Goal: Information Seeking & Learning: Learn about a topic

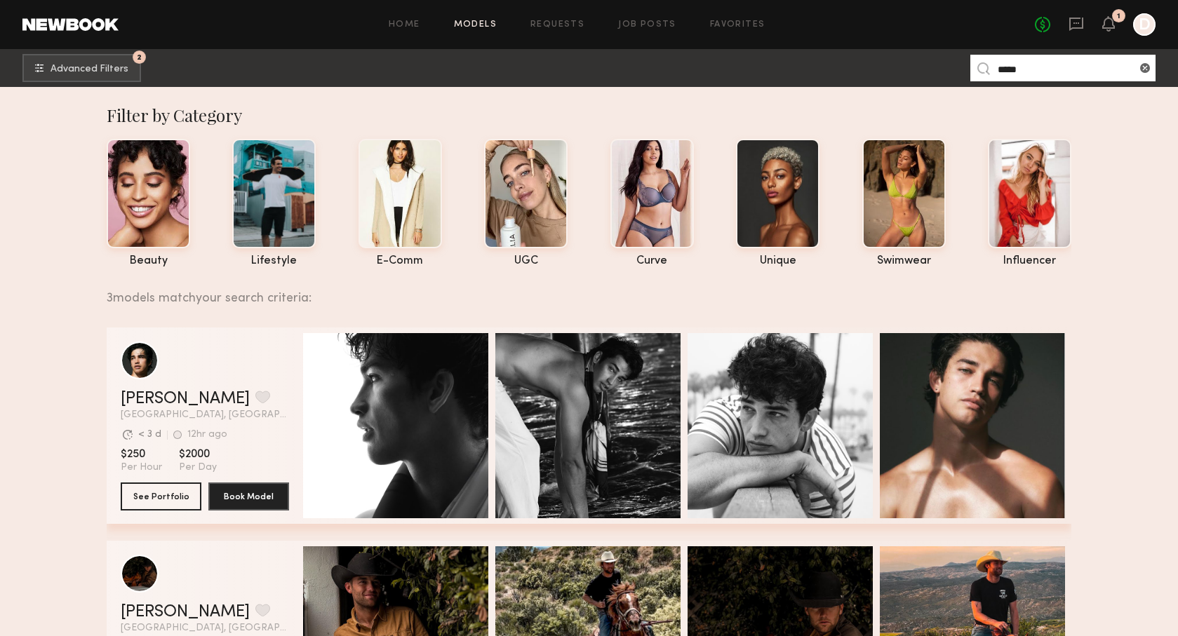
scroll to position [167, 0]
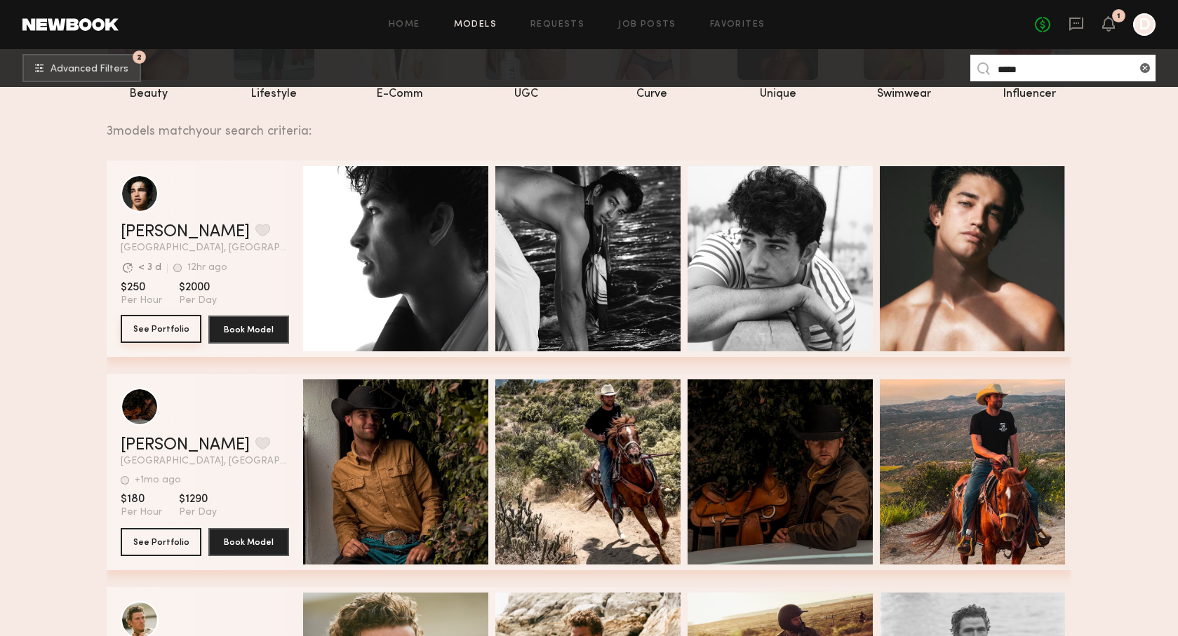
click at [167, 336] on button "See Portfolio" at bounding box center [161, 329] width 81 height 28
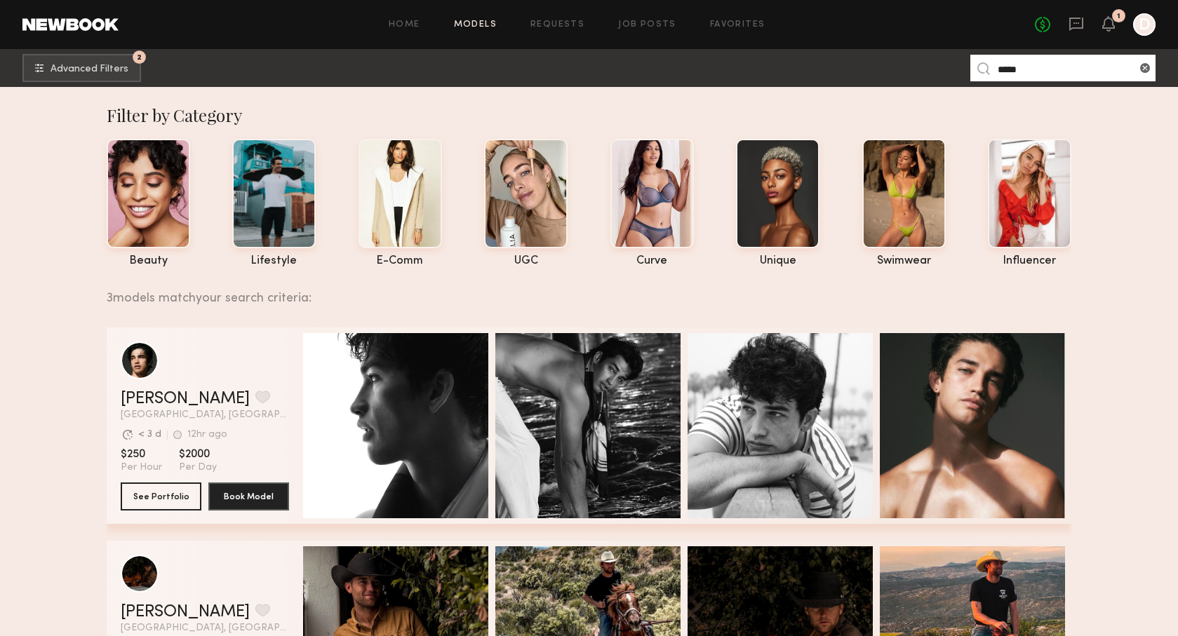
scroll to position [0, 0]
click at [1142, 66] on common-icon at bounding box center [1145, 68] width 14 height 14
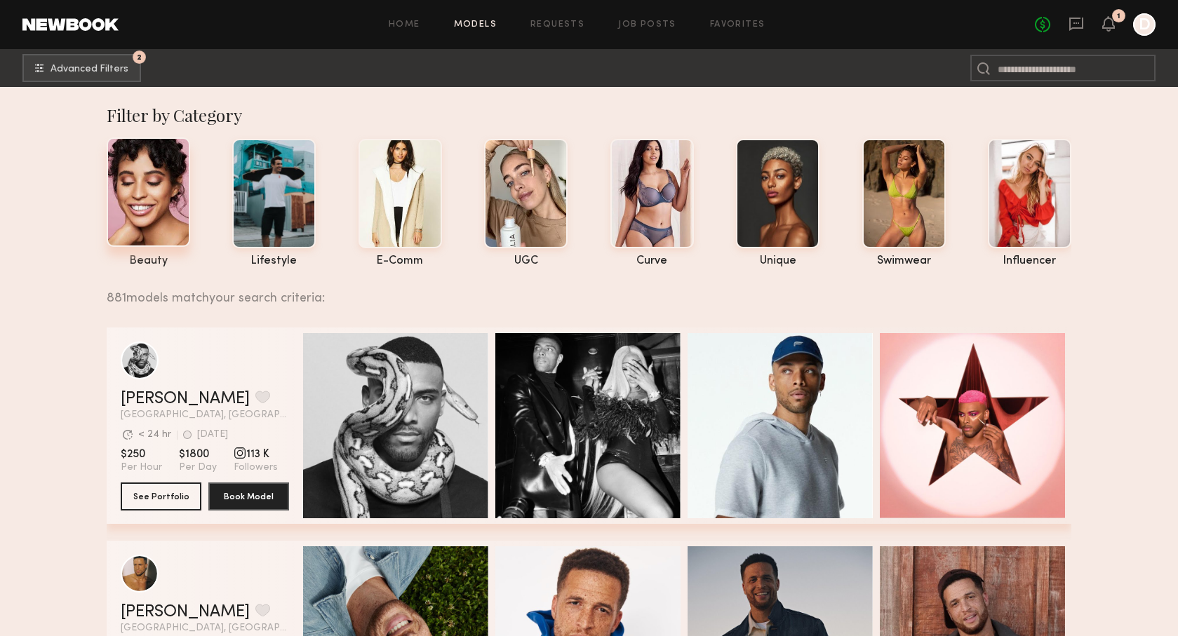
click at [150, 197] on div at bounding box center [148, 191] width 83 height 109
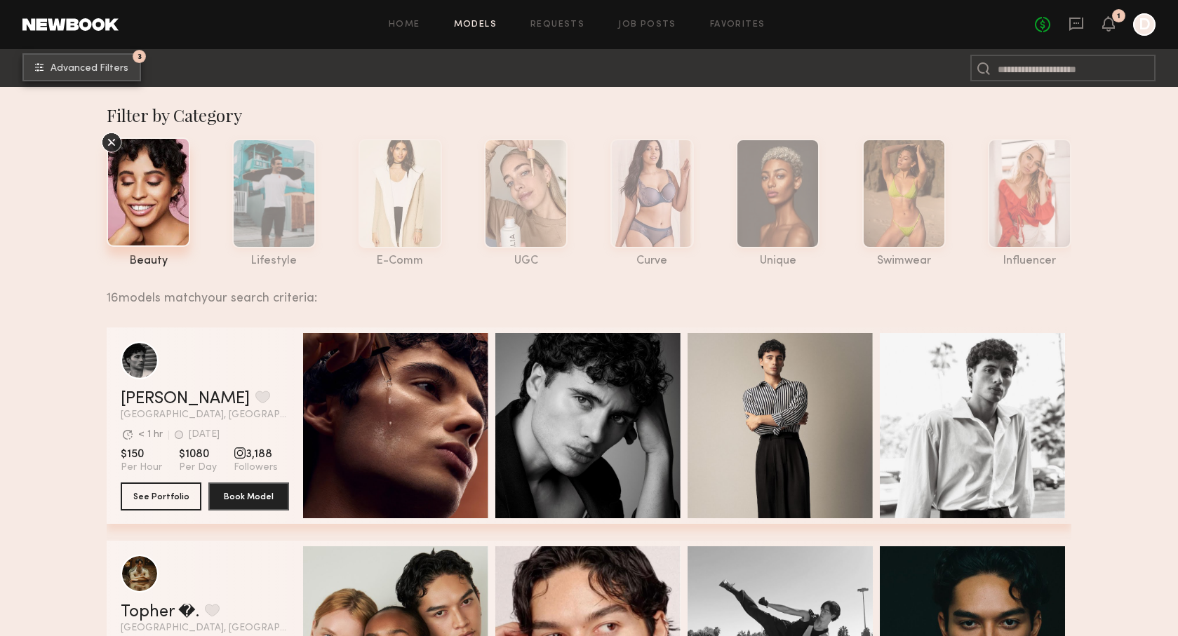
click at [112, 58] on button "3 Advanced Filters" at bounding box center [81, 67] width 119 height 28
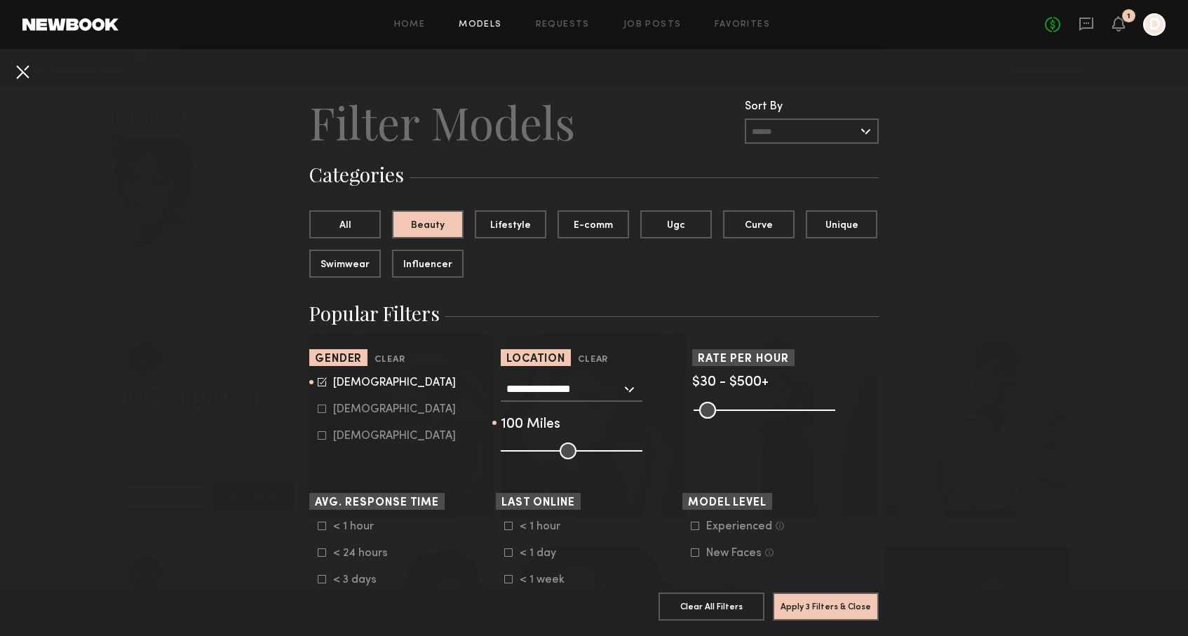
click at [29, 69] on button at bounding box center [22, 71] width 22 height 22
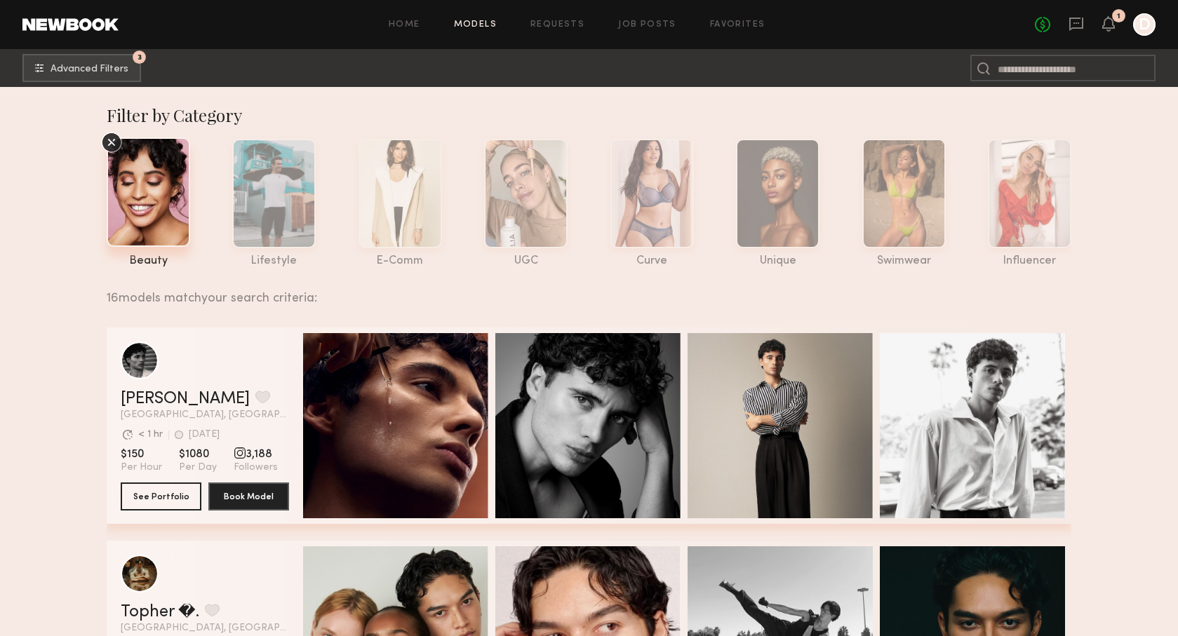
click at [115, 142] on icon at bounding box center [111, 142] width 21 height 21
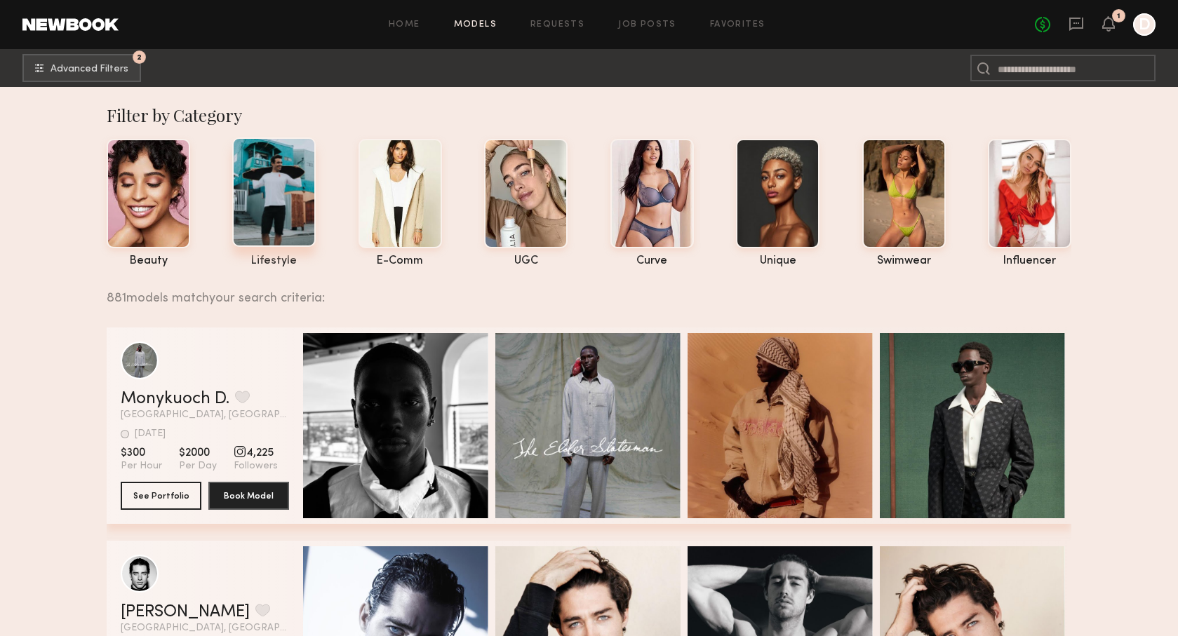
click at [288, 200] on div at bounding box center [273, 191] width 83 height 109
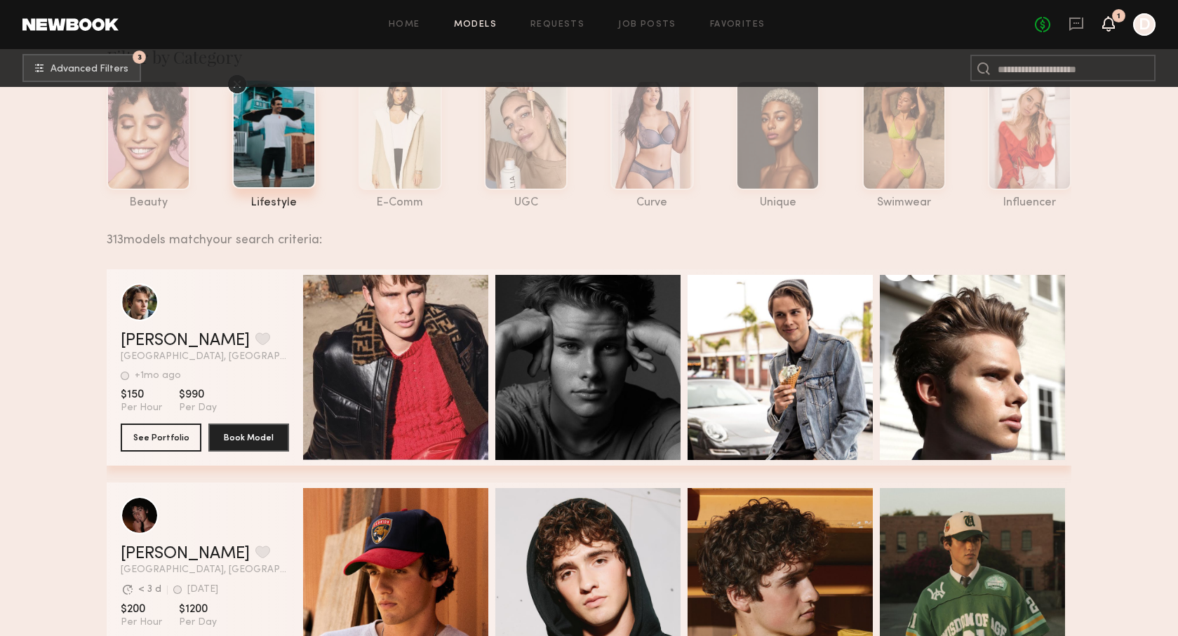
scroll to position [59, 0]
click at [1111, 22] on icon at bounding box center [1107, 23] width 11 height 10
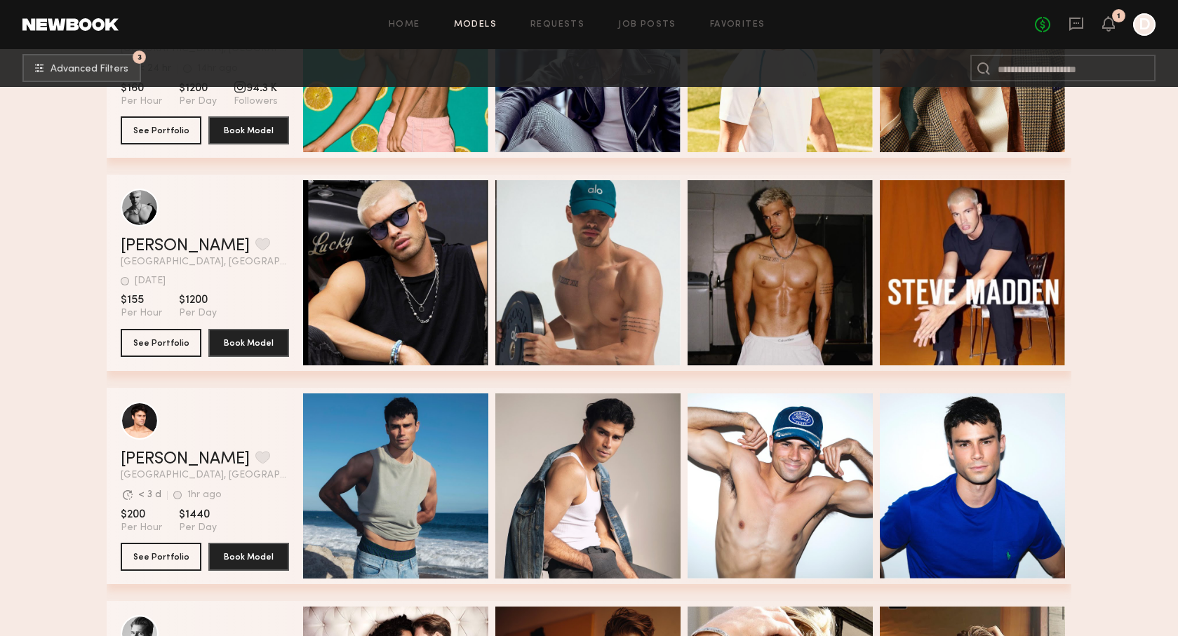
scroll to position [20837, 0]
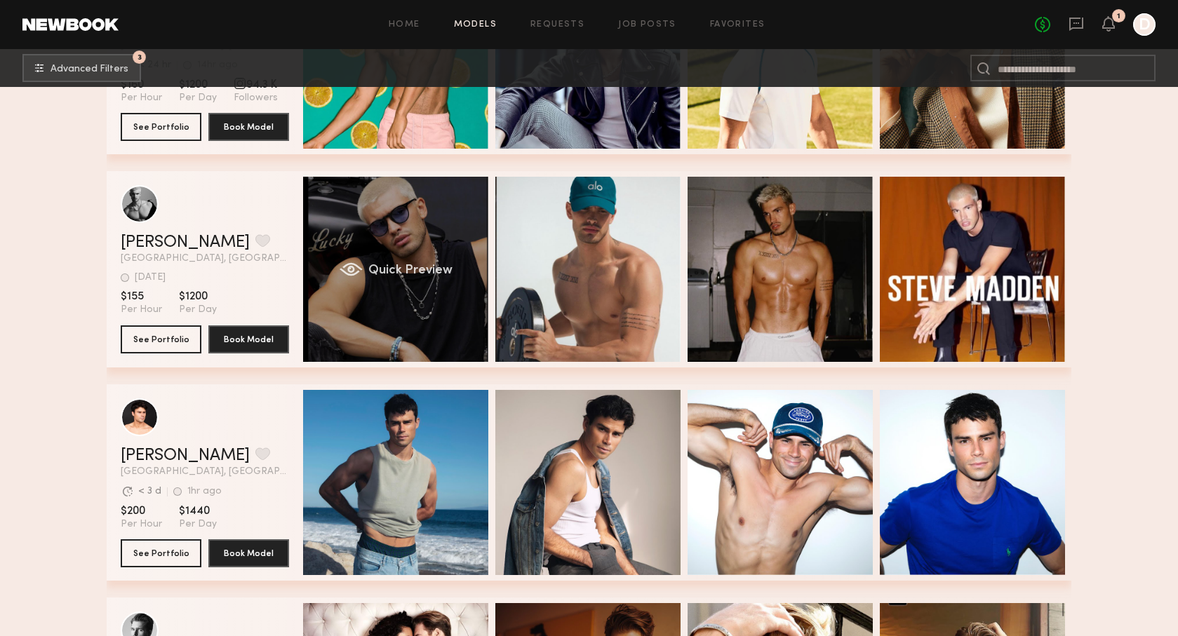
click at [405, 248] on div "Quick Preview" at bounding box center [395, 269] width 185 height 185
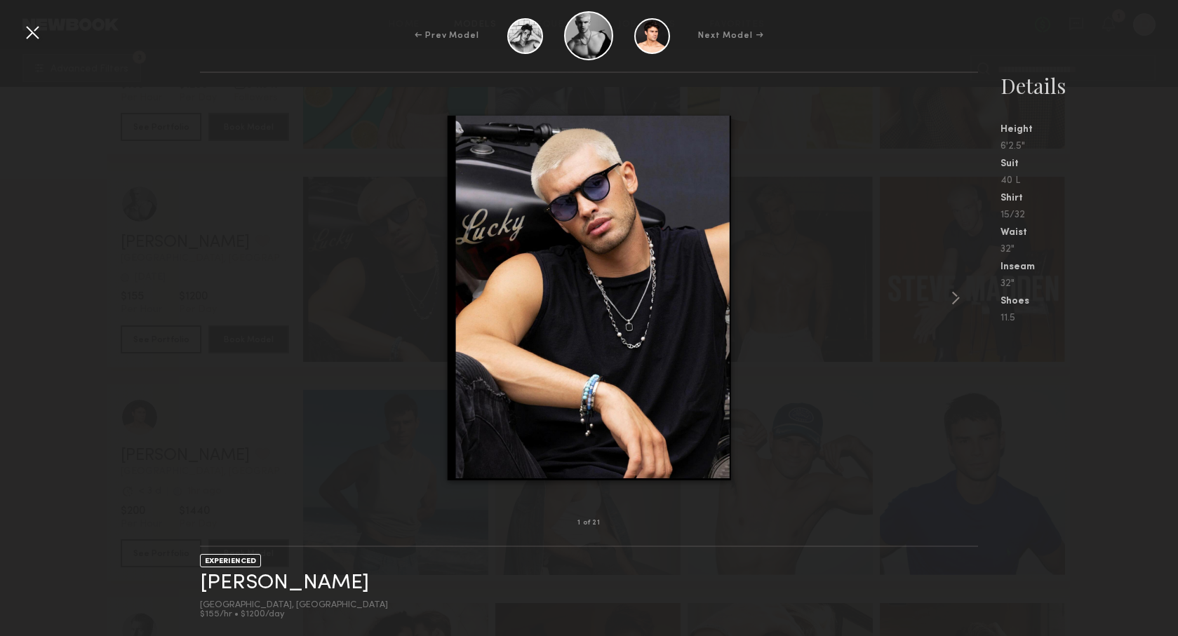
click at [36, 32] on div at bounding box center [32, 32] width 22 height 22
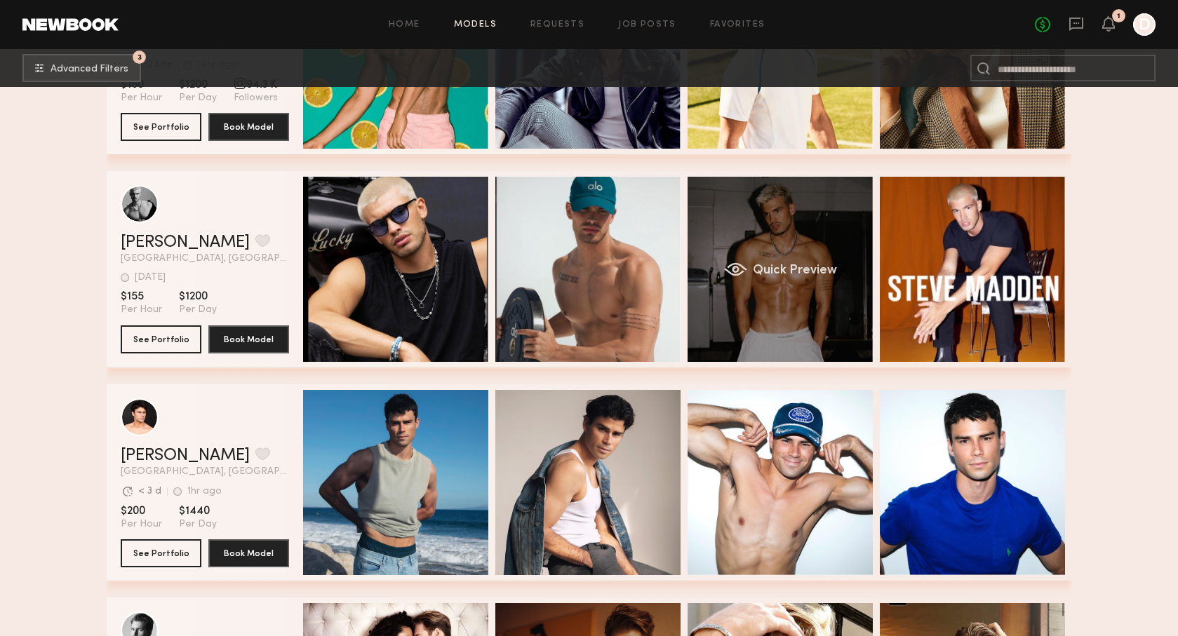
click at [807, 241] on div "Quick Preview" at bounding box center [779, 269] width 185 height 185
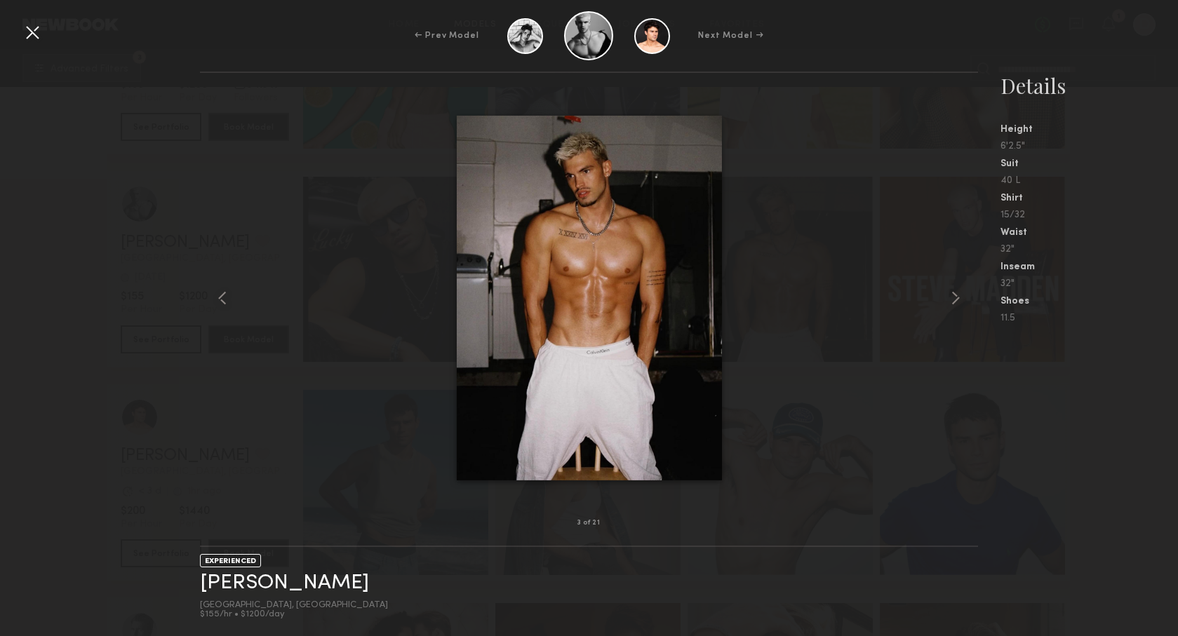
click at [33, 34] on div at bounding box center [32, 32] width 22 height 22
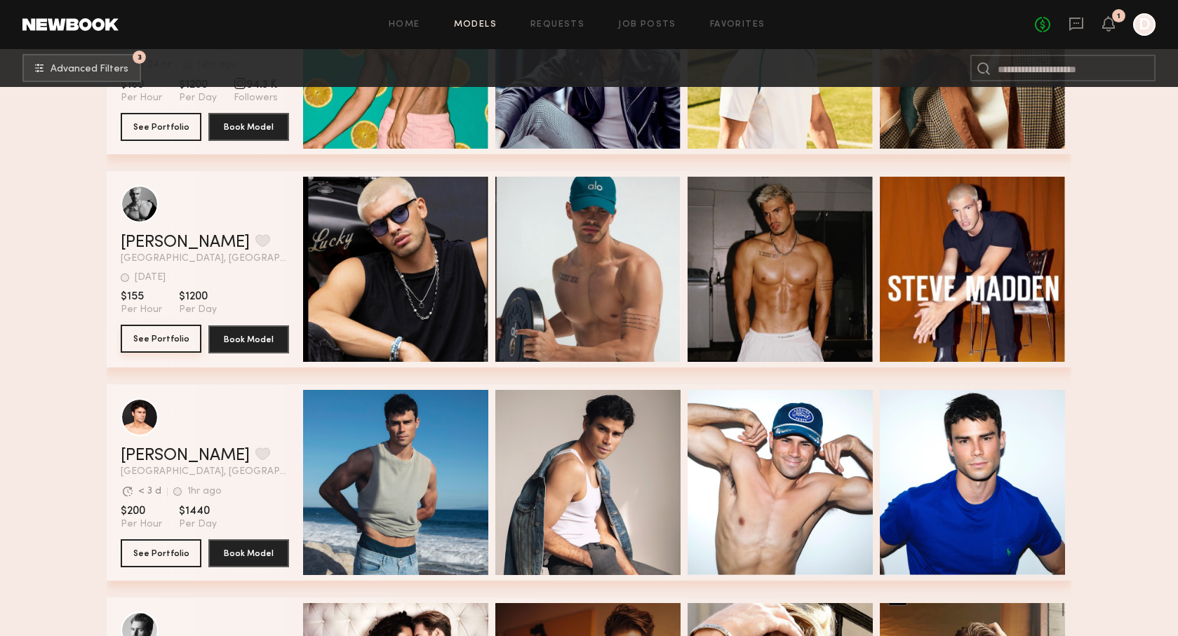
click at [154, 344] on button "See Portfolio" at bounding box center [161, 339] width 81 height 28
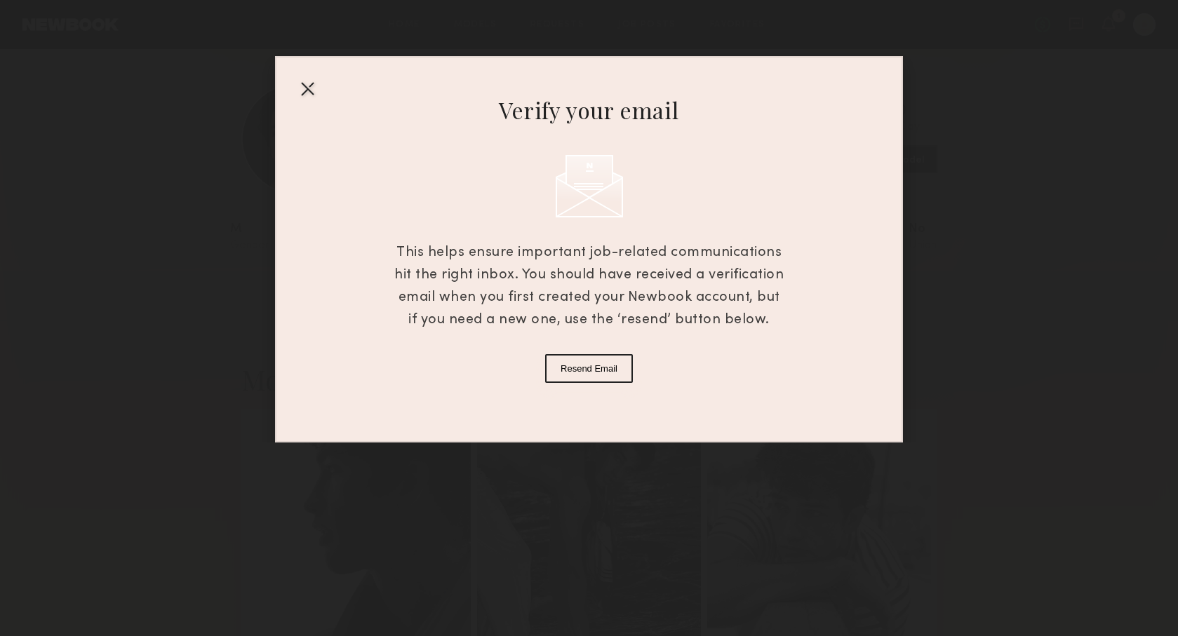
click at [306, 88] on div at bounding box center [307, 88] width 22 height 22
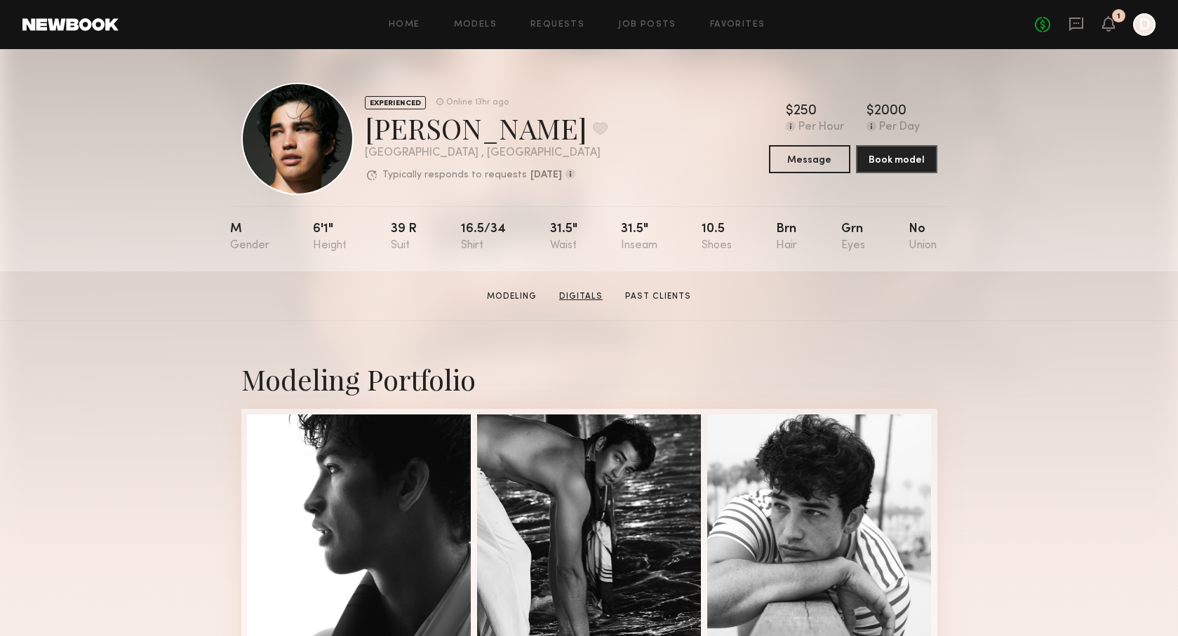
click at [589, 298] on link "Digitals" at bounding box center [580, 296] width 55 height 13
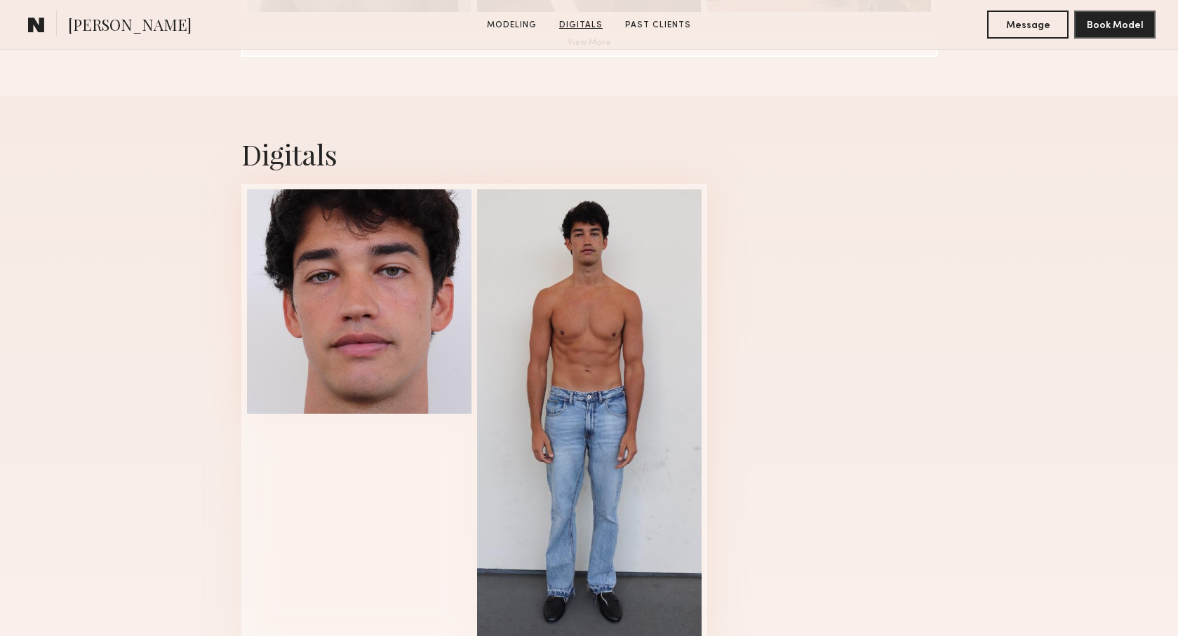
scroll to position [1329, 0]
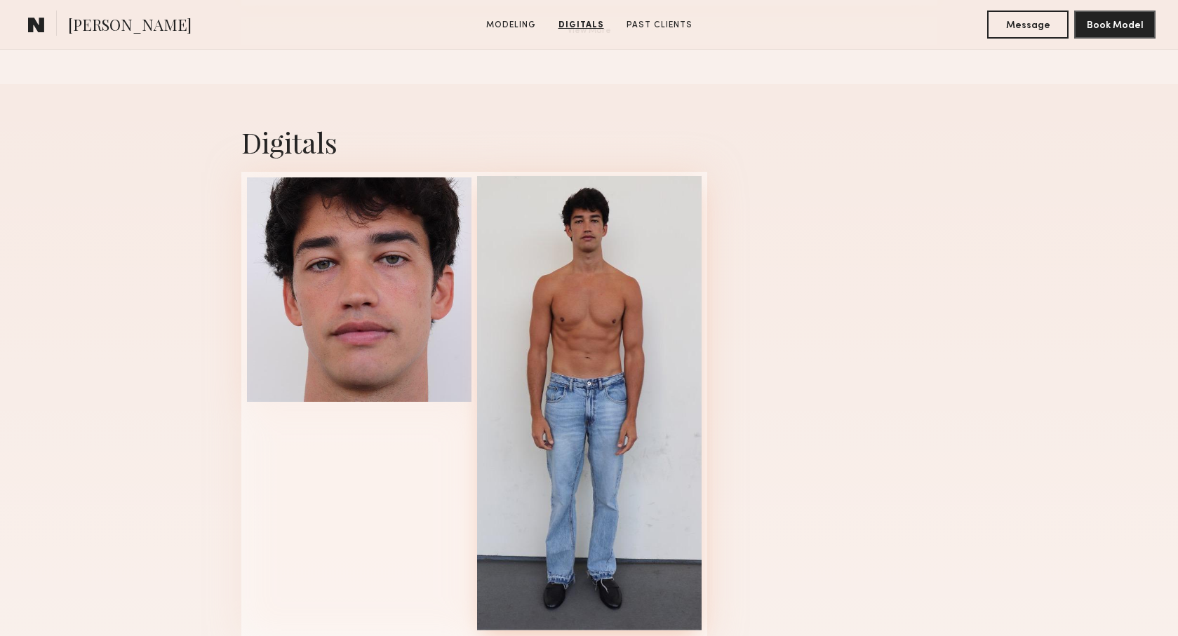
click at [576, 226] on div at bounding box center [589, 403] width 224 height 454
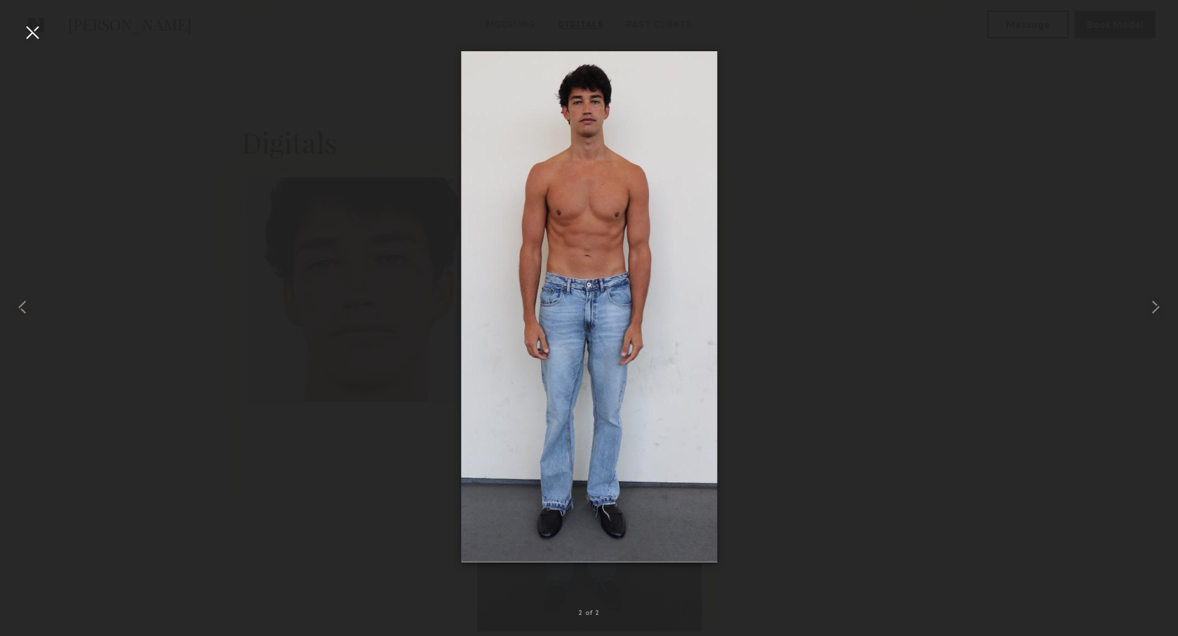
click at [591, 116] on img at bounding box center [589, 307] width 256 height 512
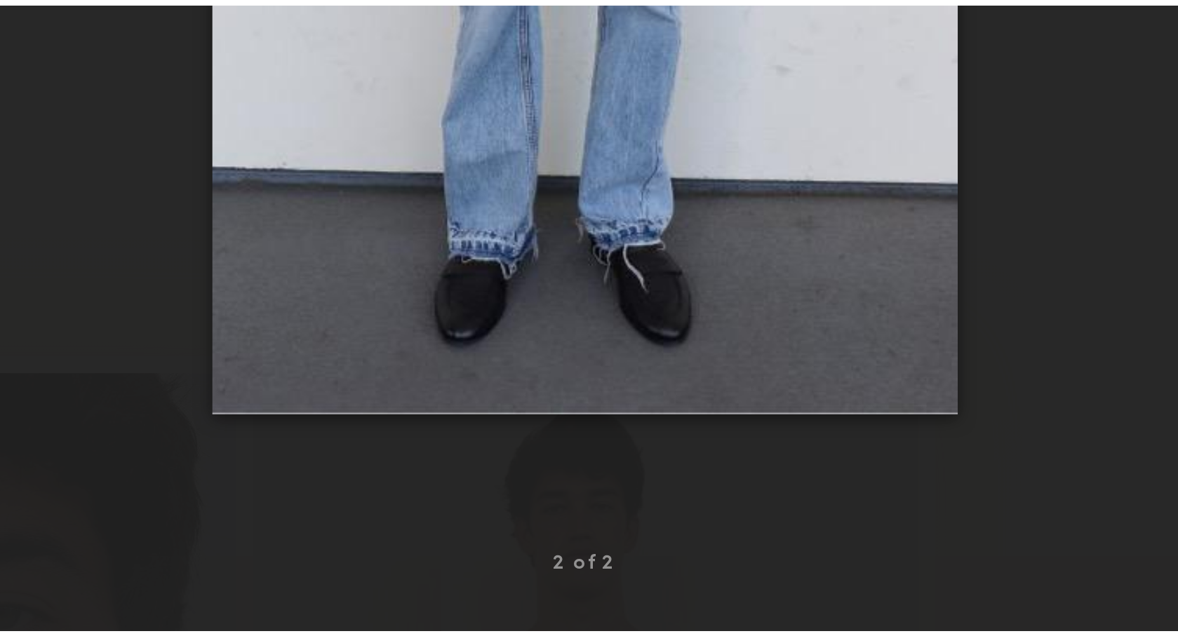
scroll to position [1307, 0]
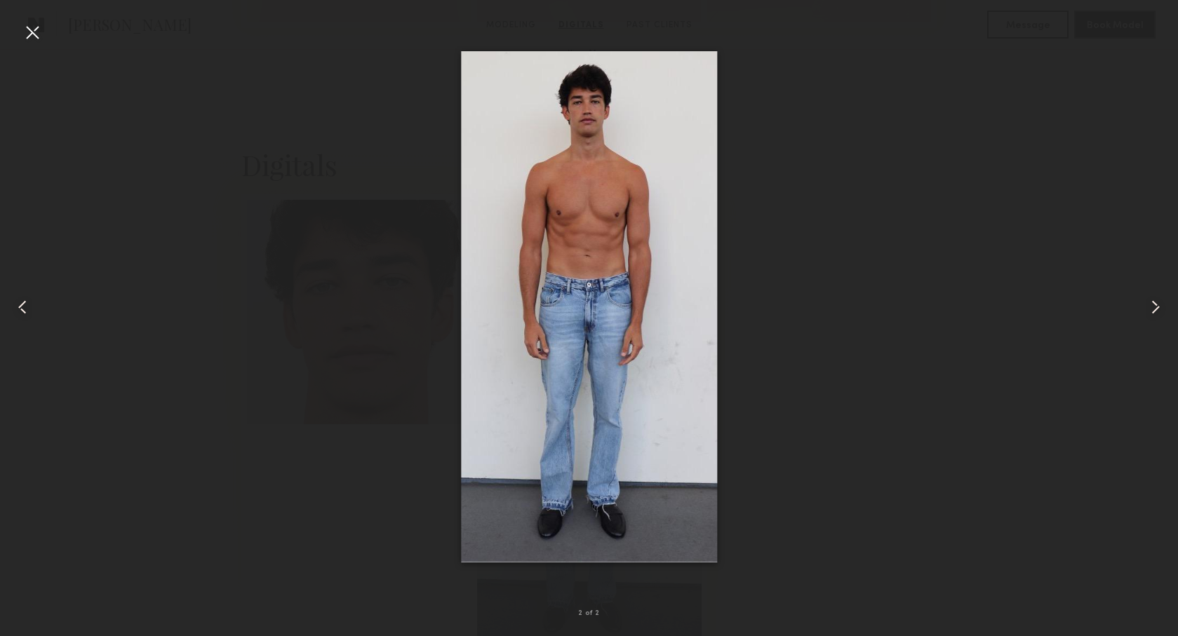
click at [24, 306] on common-icon at bounding box center [22, 307] width 22 height 22
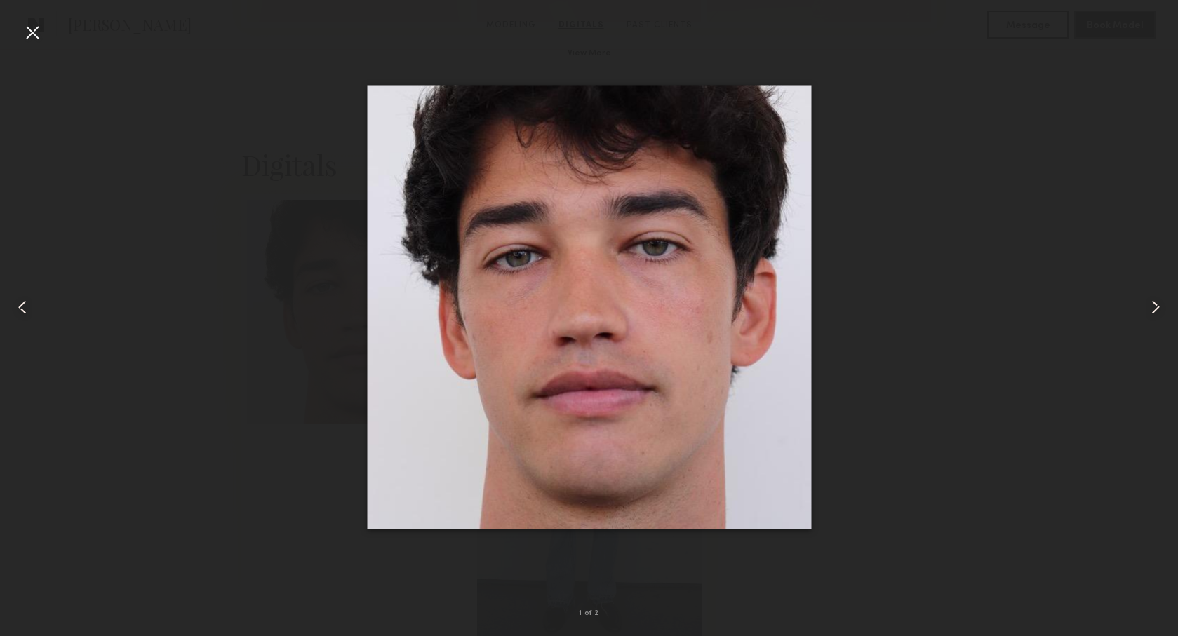
click at [39, 35] on div at bounding box center [32, 32] width 22 height 22
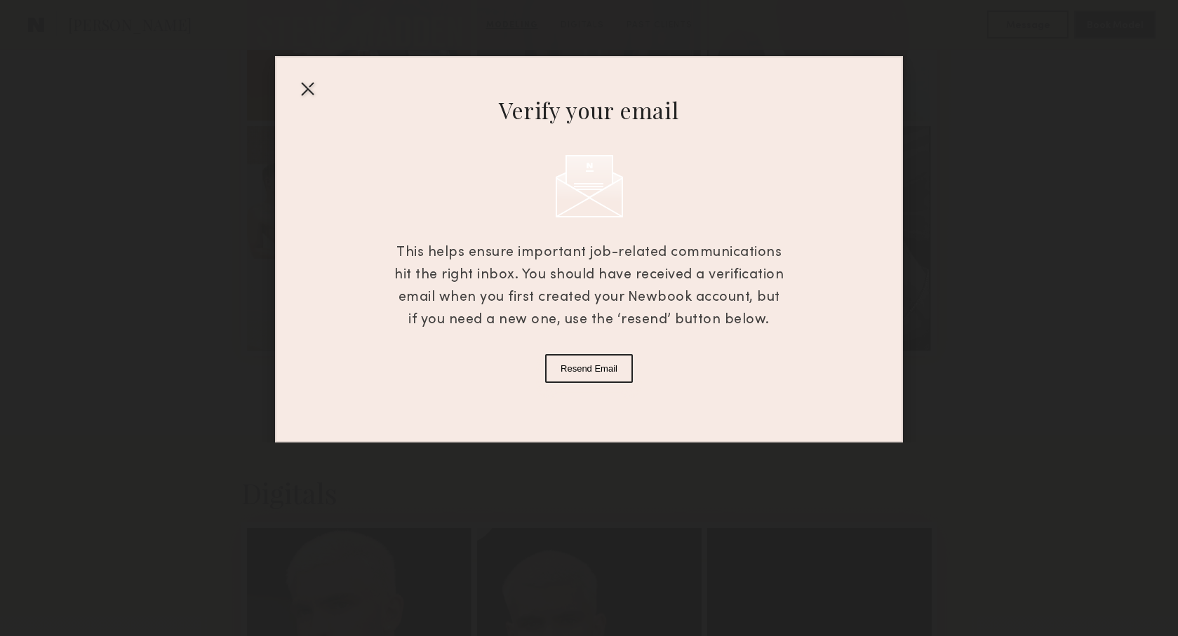
scroll to position [979, 0]
click at [311, 93] on div at bounding box center [307, 88] width 22 height 22
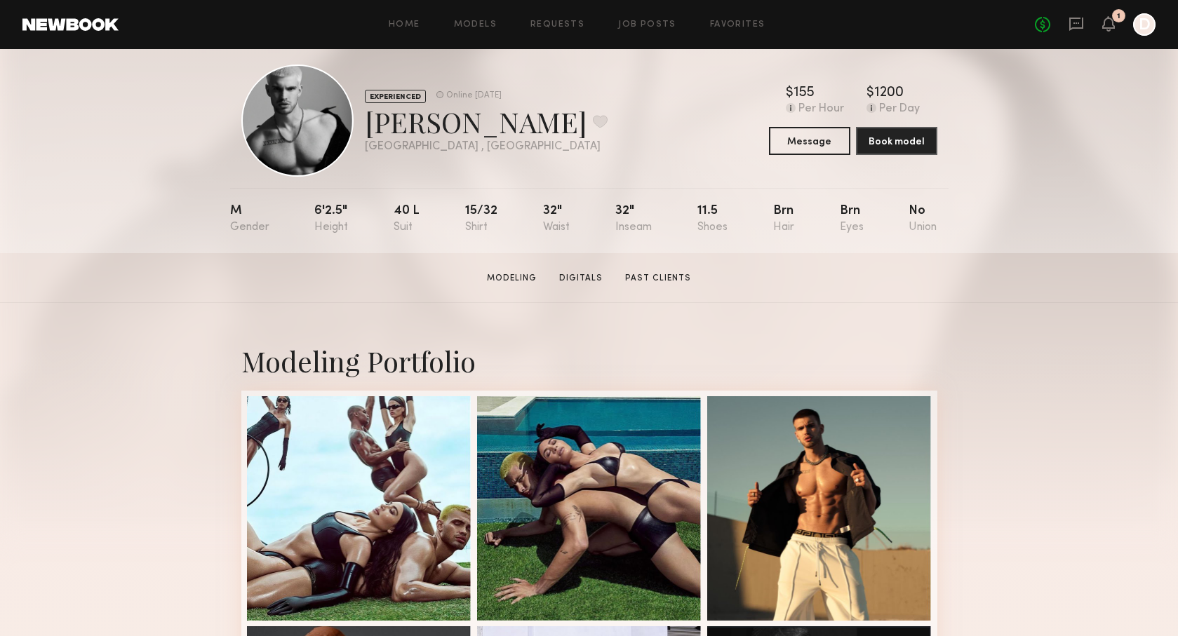
scroll to position [21, 0]
